Goal: Check status: Check status

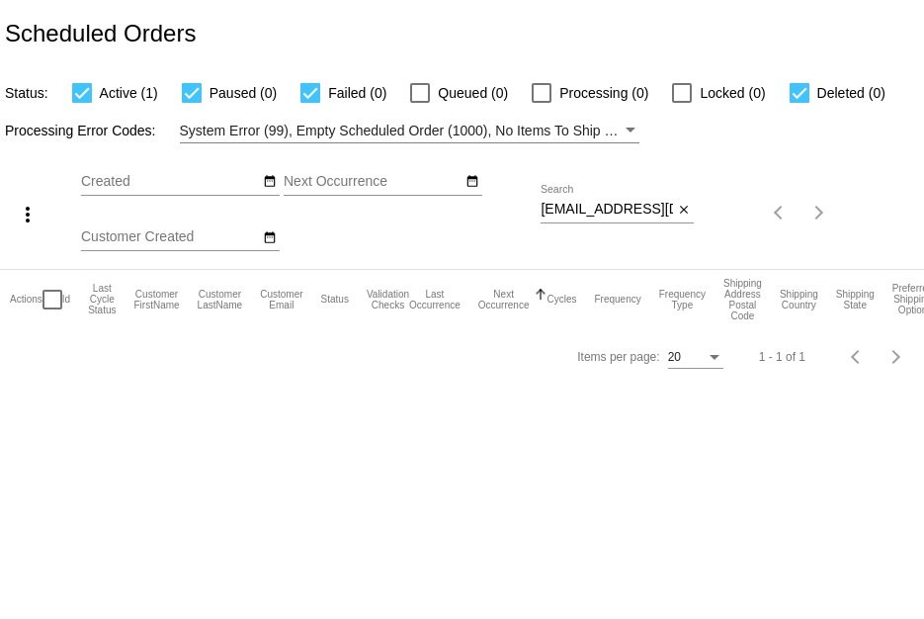
click at [542, 207] on input "[EMAIL_ADDRESS][DOMAIN_NAME]" at bounding box center [607, 210] width 132 height 16
drag, startPoint x: 538, startPoint y: 207, endPoint x: 645, endPoint y: 241, distance: 112.2
click at [645, 241] on div "more_vert Oct Jan Feb Mar [DATE]" at bounding box center [462, 206] width 924 height 126
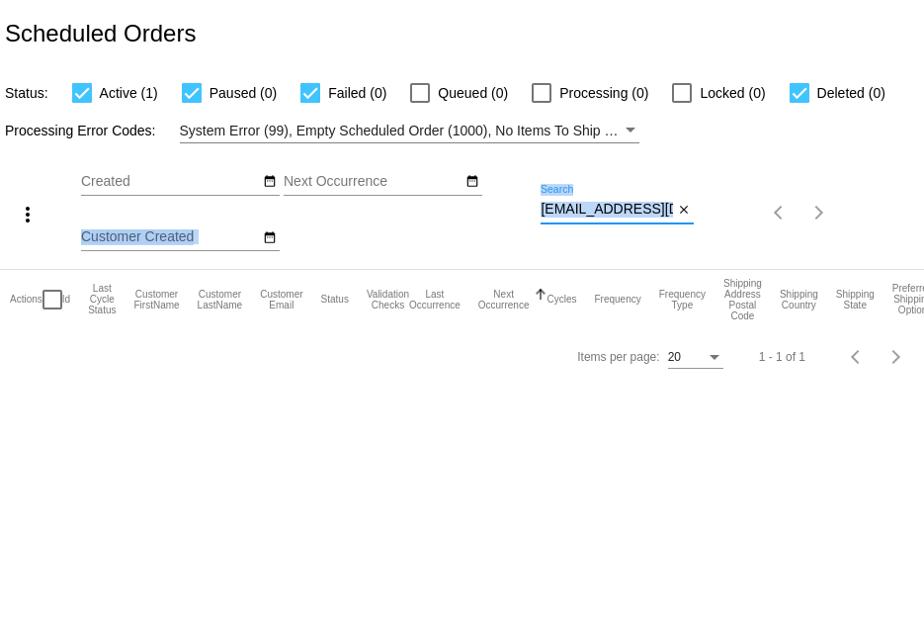
click at [566, 211] on input "[EMAIL_ADDRESS][DOMAIN_NAME]" at bounding box center [607, 210] width 132 height 16
click at [542, 215] on input "[EMAIL_ADDRESS][DOMAIN_NAME]" at bounding box center [607, 210] width 132 height 16
drag, startPoint x: 542, startPoint y: 215, endPoint x: 735, endPoint y: 252, distance: 196.4
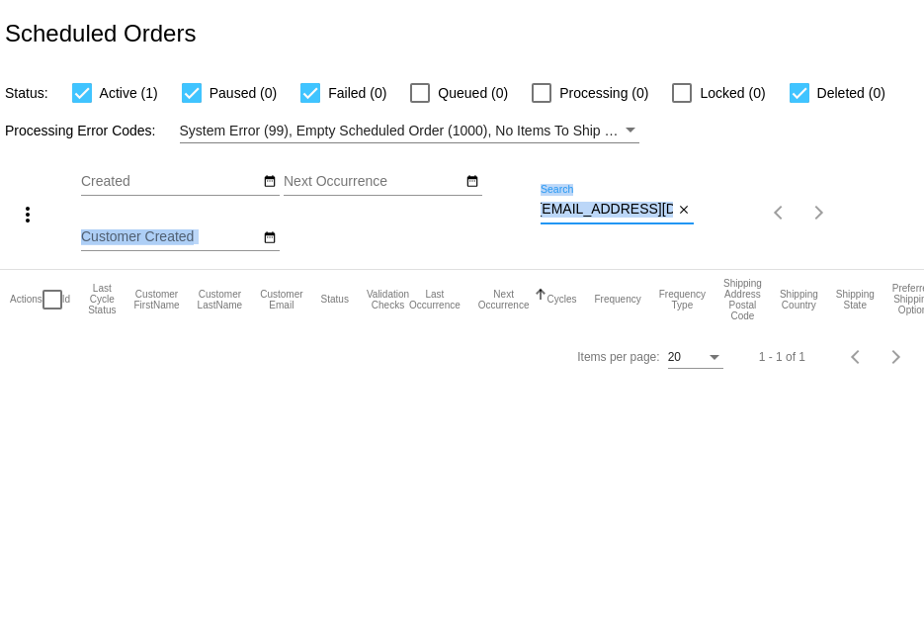
click at [735, 252] on div "more_vert Oct Jan Feb Mar [DATE]" at bounding box center [462, 206] width 924 height 126
paste input "cameratcranston@hot"
type input "[EMAIL_ADDRESS][DOMAIN_NAME]"
drag, startPoint x: 542, startPoint y: 205, endPoint x: 884, endPoint y: 269, distance: 348.0
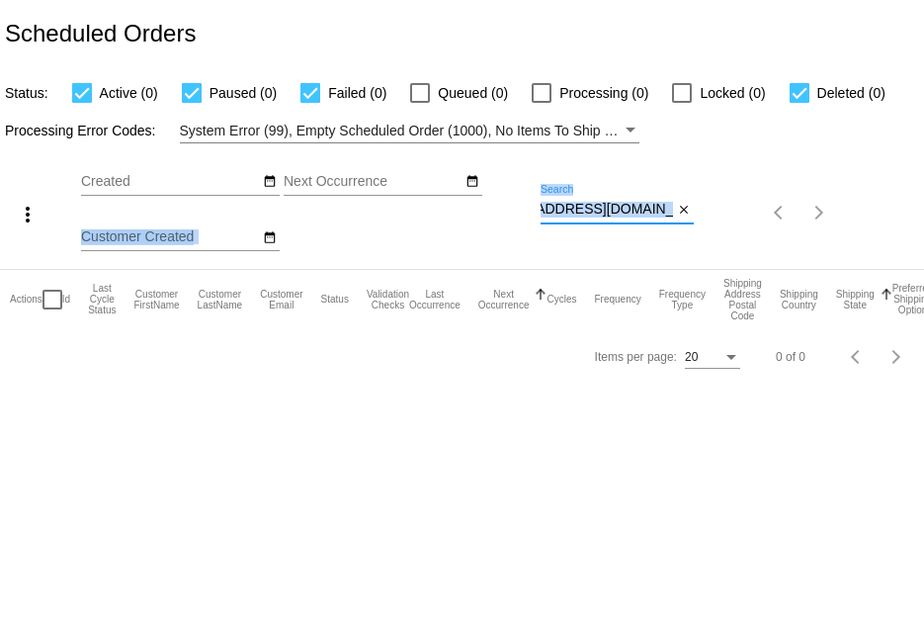
click at [884, 269] on app-dashboard-scheduled-orders "Scheduled Orders Status: Active (0) Paused (0) Failed (0) Queued (0) Processing…" at bounding box center [462, 192] width 924 height 385
